Goal: Book appointment/travel/reservation

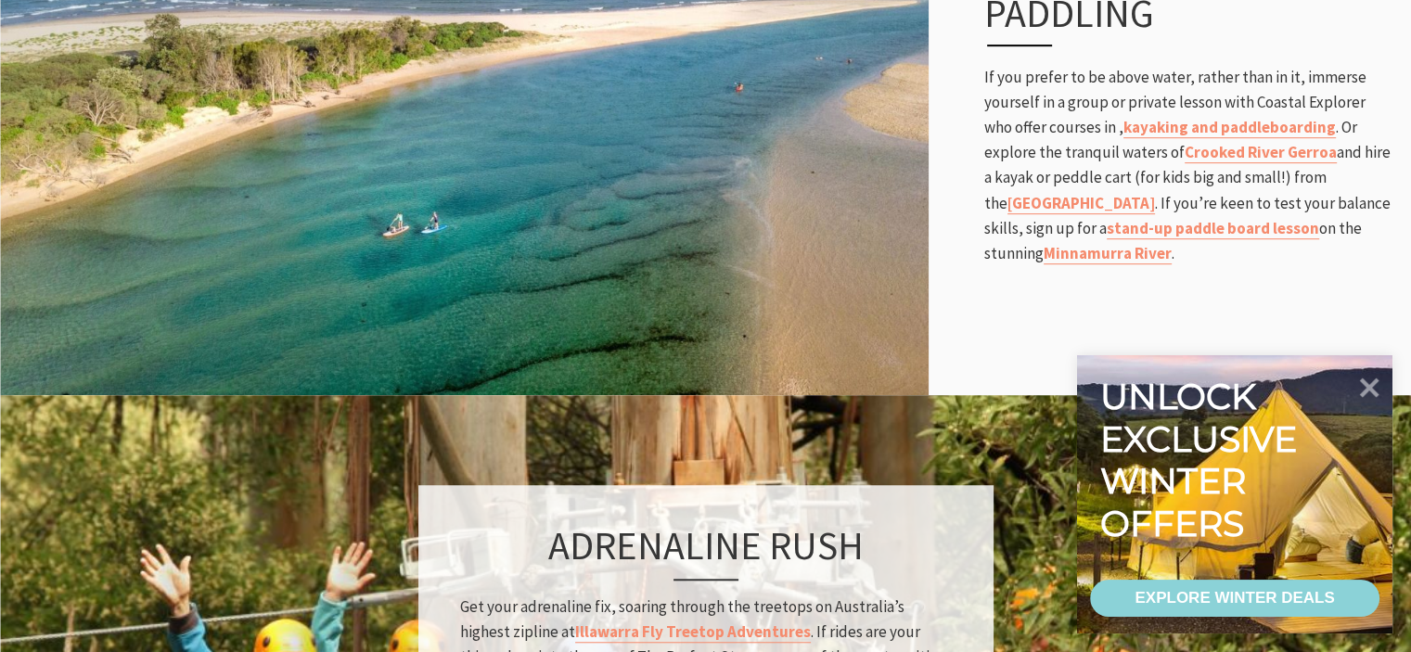
scroll to position [953, 0]
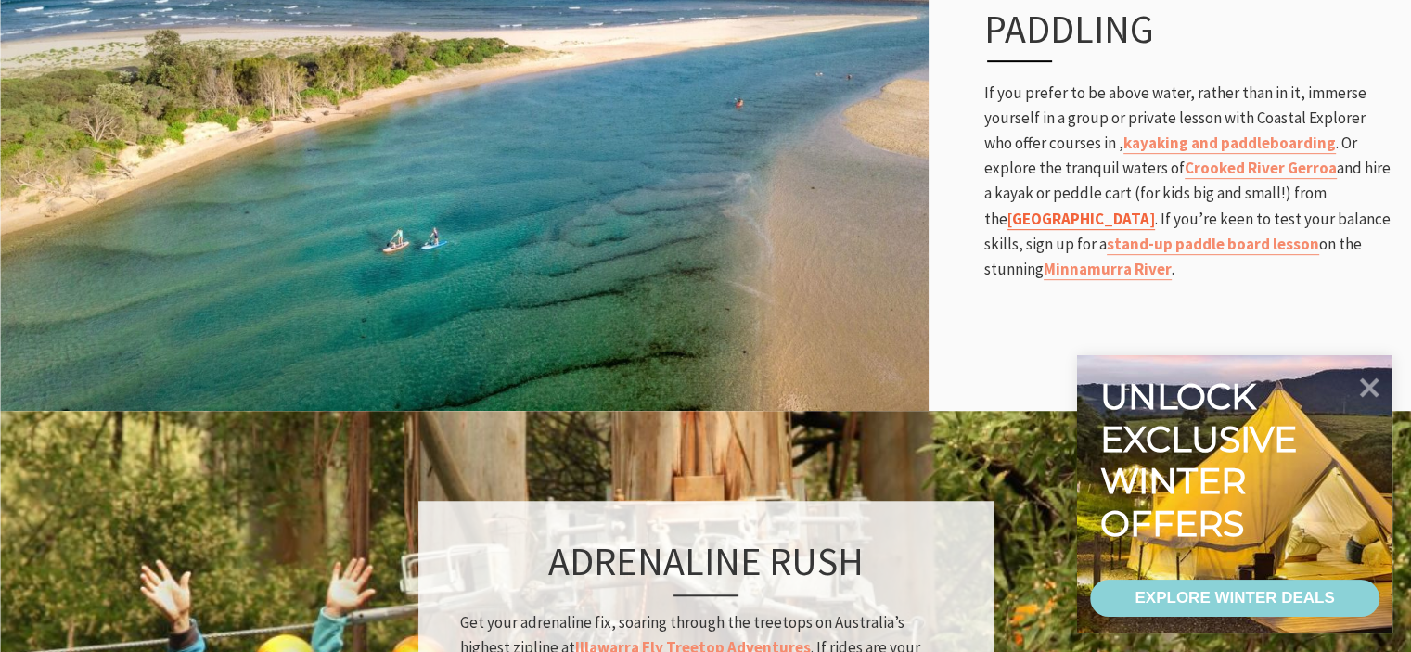
click at [1155, 209] on strong "[GEOGRAPHIC_DATA]" at bounding box center [1080, 219] width 147 height 20
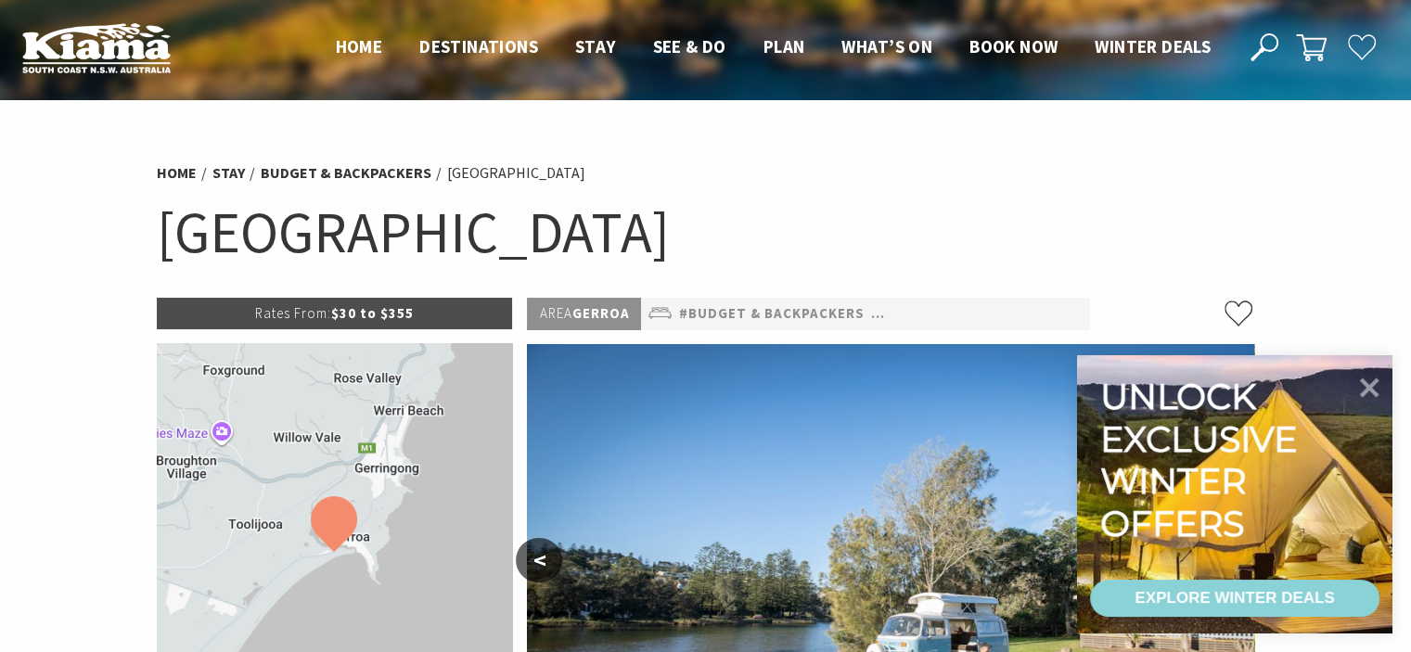
select select "3"
select select "2"
select select "3"
